Goal: Information Seeking & Learning: Learn about a topic

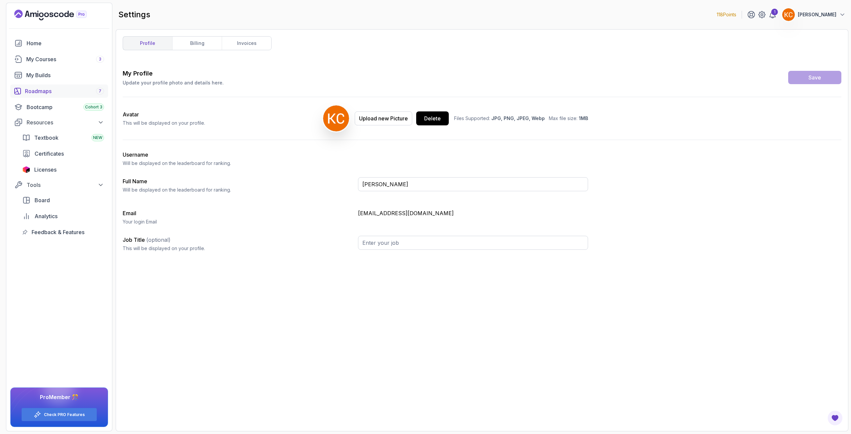
click at [47, 88] on div "Roadmaps 7" at bounding box center [64, 91] width 79 height 8
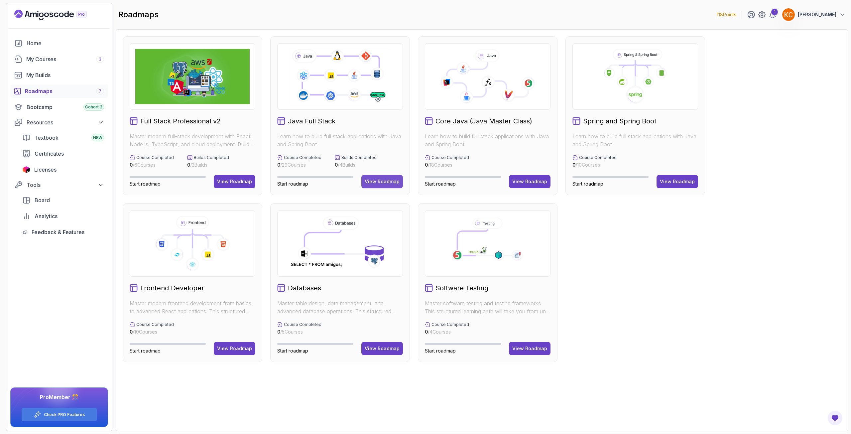
click at [392, 180] on div "View Roadmap" at bounding box center [382, 181] width 35 height 7
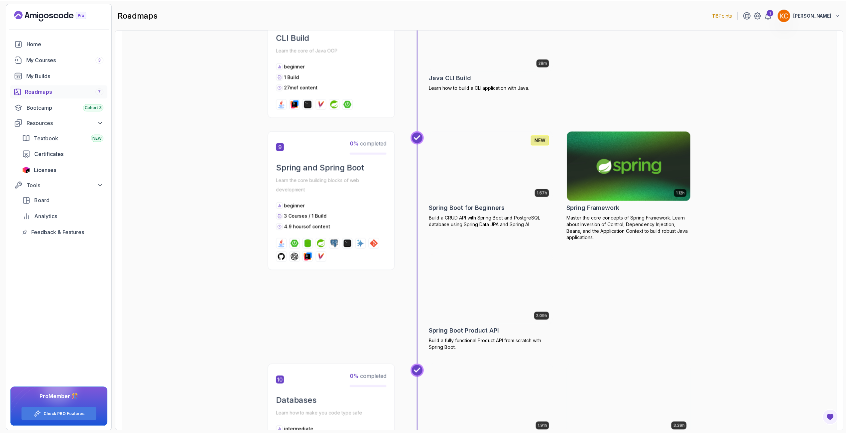
scroll to position [1196, 0]
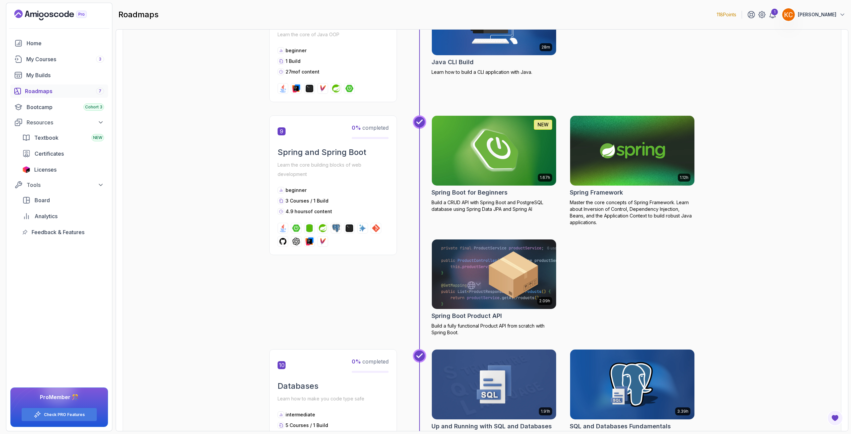
click at [495, 140] on img at bounding box center [494, 150] width 131 height 73
